Goal: Answer question/provide support: Share knowledge or assist other users

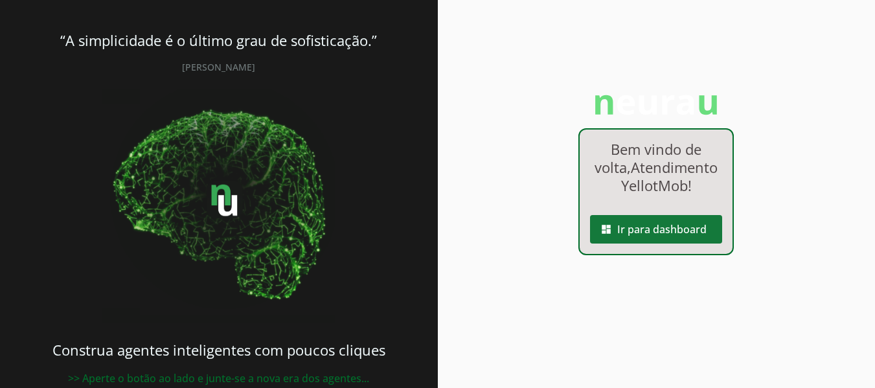
click at [618, 243] on span at bounding box center [656, 229] width 132 height 31
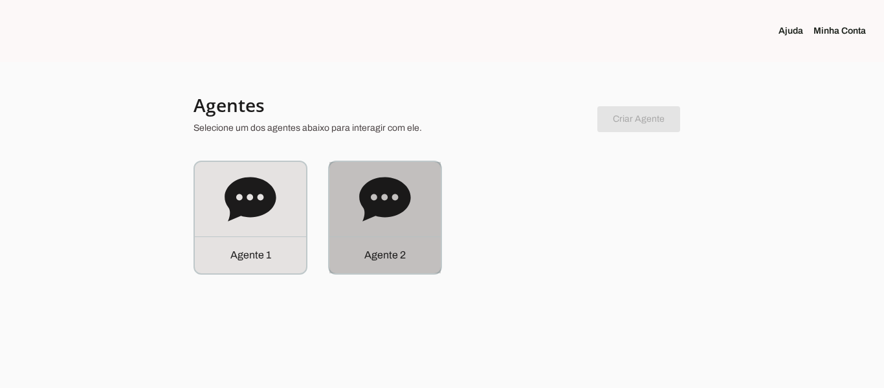
click at [401, 214] on icon at bounding box center [385, 199] width 52 height 52
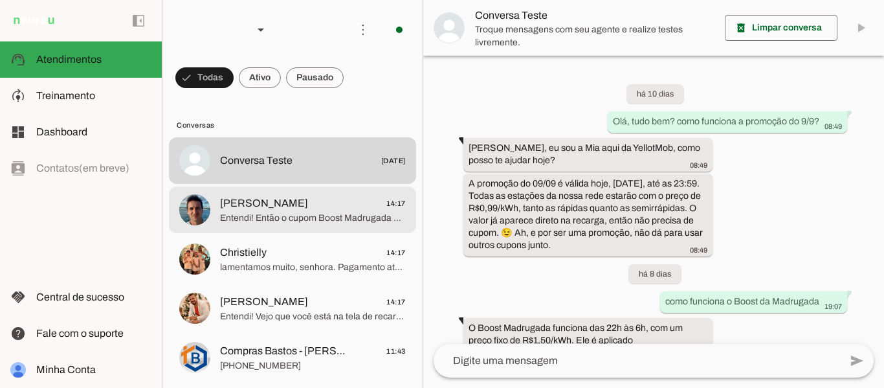
scroll to position [525, 0]
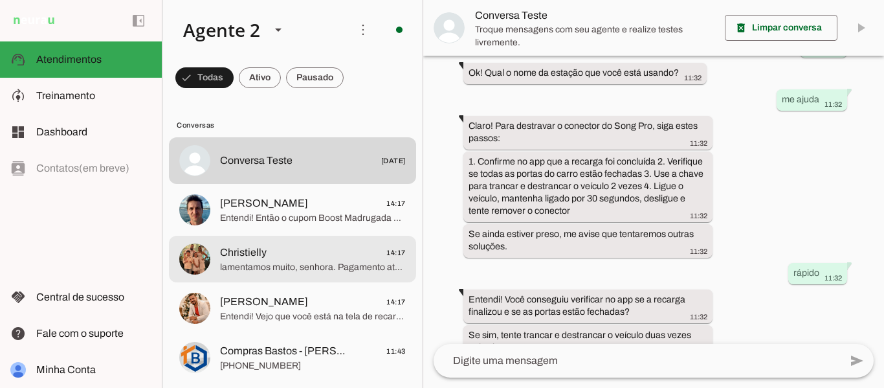
click at [305, 266] on span "lamentamos muito, senhora. Pagamento atualizado" at bounding box center [313, 267] width 186 height 13
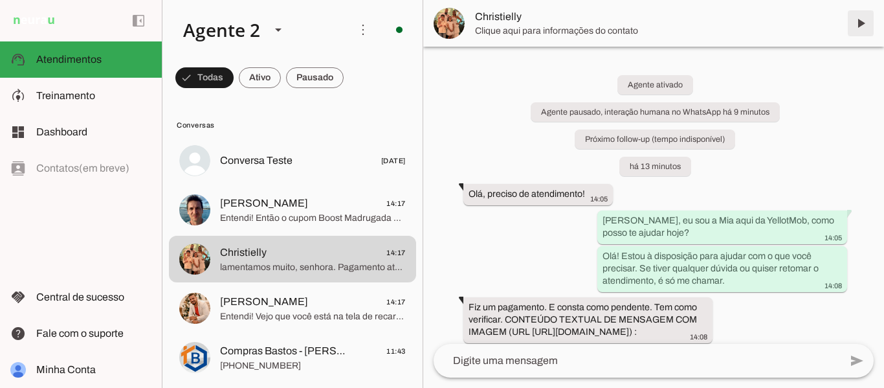
click at [849, 27] on span at bounding box center [860, 23] width 31 height 31
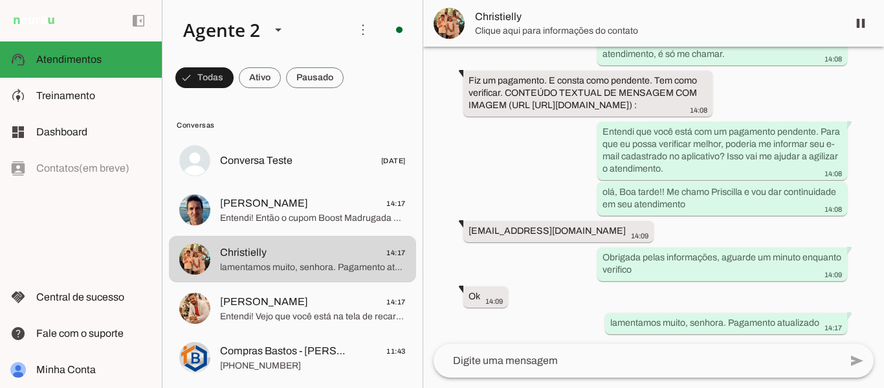
scroll to position [310, 0]
